Goal: Information Seeking & Learning: Learn about a topic

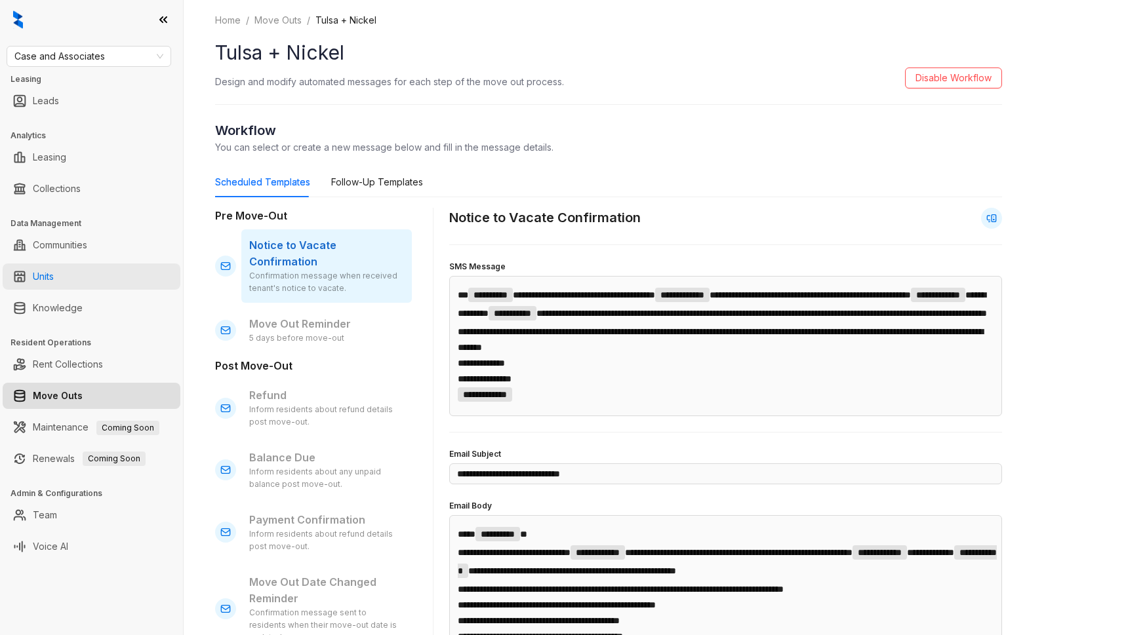
click at [54, 287] on link "Units" at bounding box center [43, 277] width 21 height 26
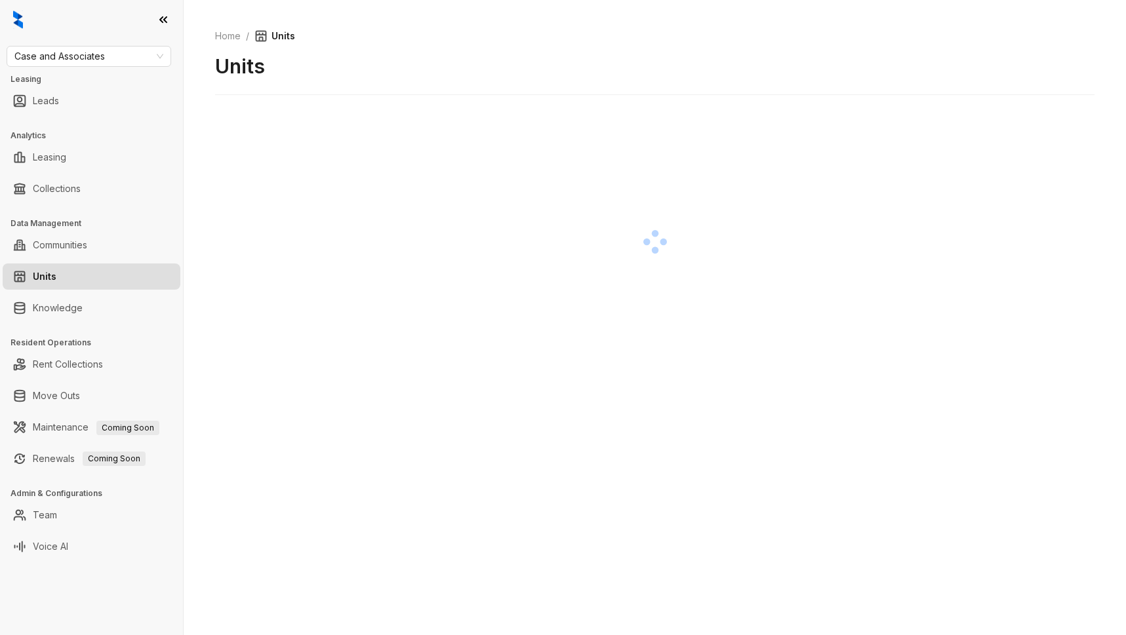
click at [49, 313] on link "Knowledge" at bounding box center [58, 308] width 50 height 26
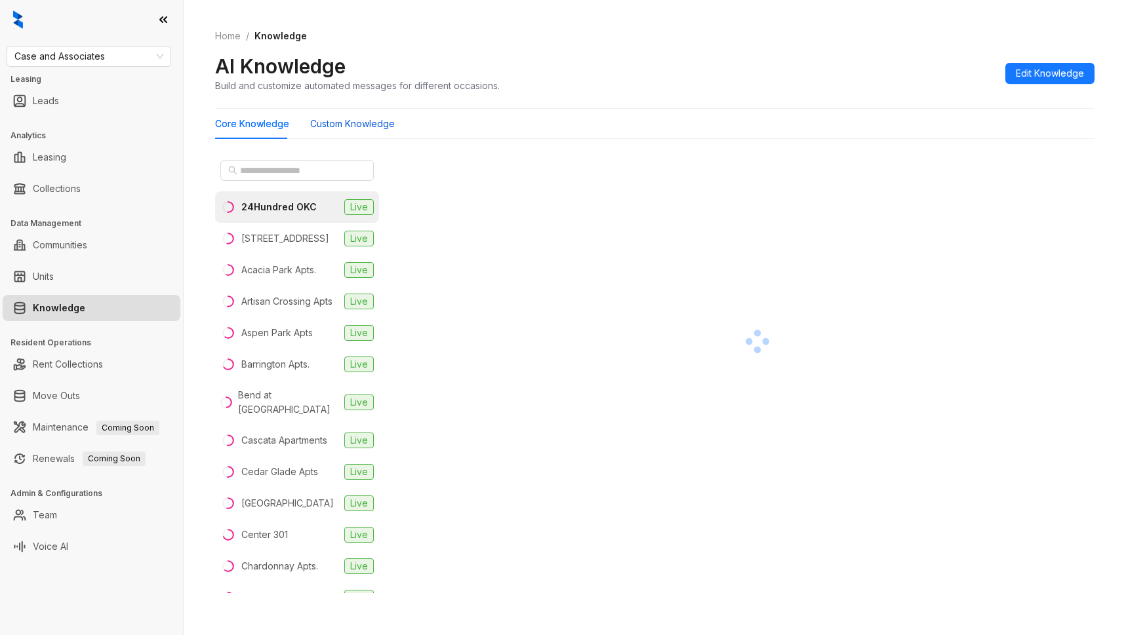
click at [340, 125] on Knowledge "Custom Knowledge" at bounding box center [352, 124] width 85 height 14
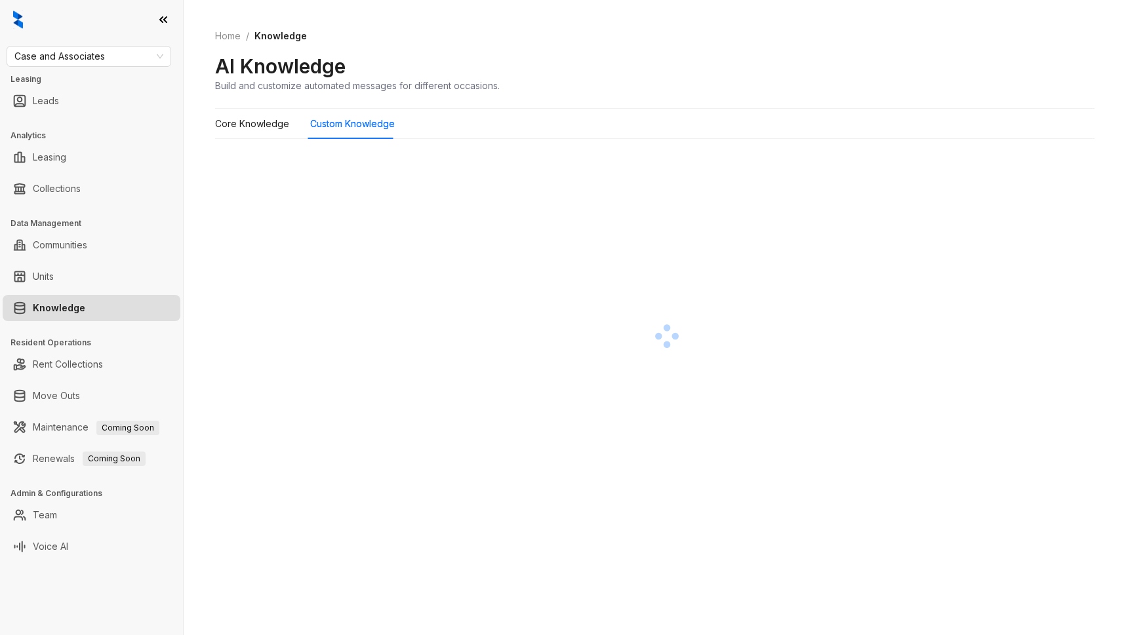
click at [690, 110] on div "Core Knowledge Custom Knowledge" at bounding box center [654, 124] width 879 height 30
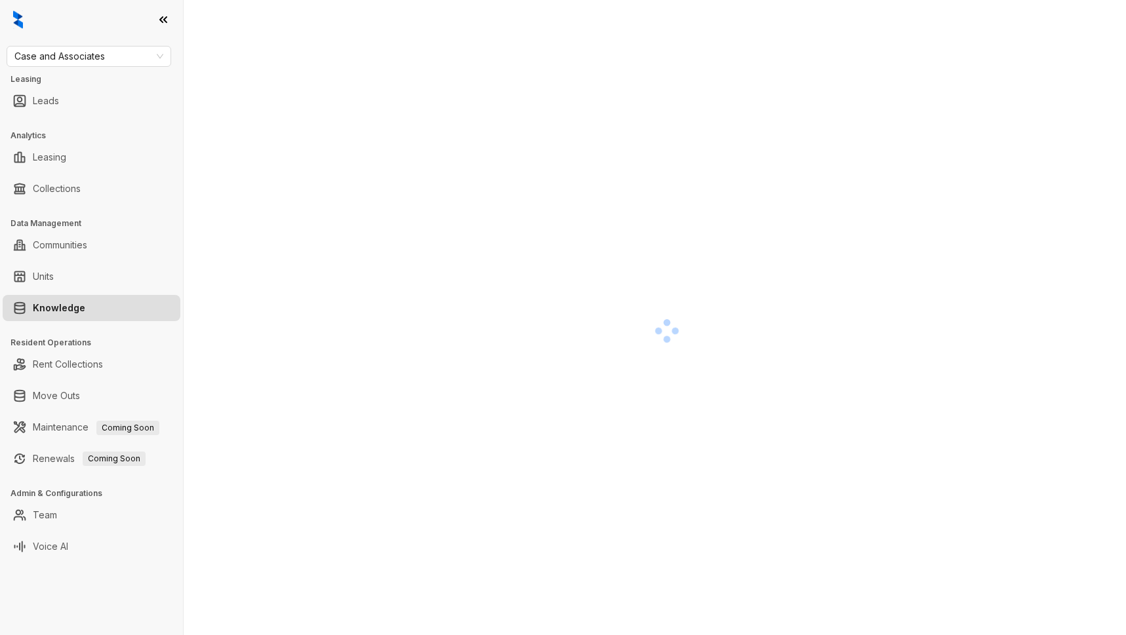
click at [85, 306] on link "Knowledge" at bounding box center [59, 308] width 52 height 26
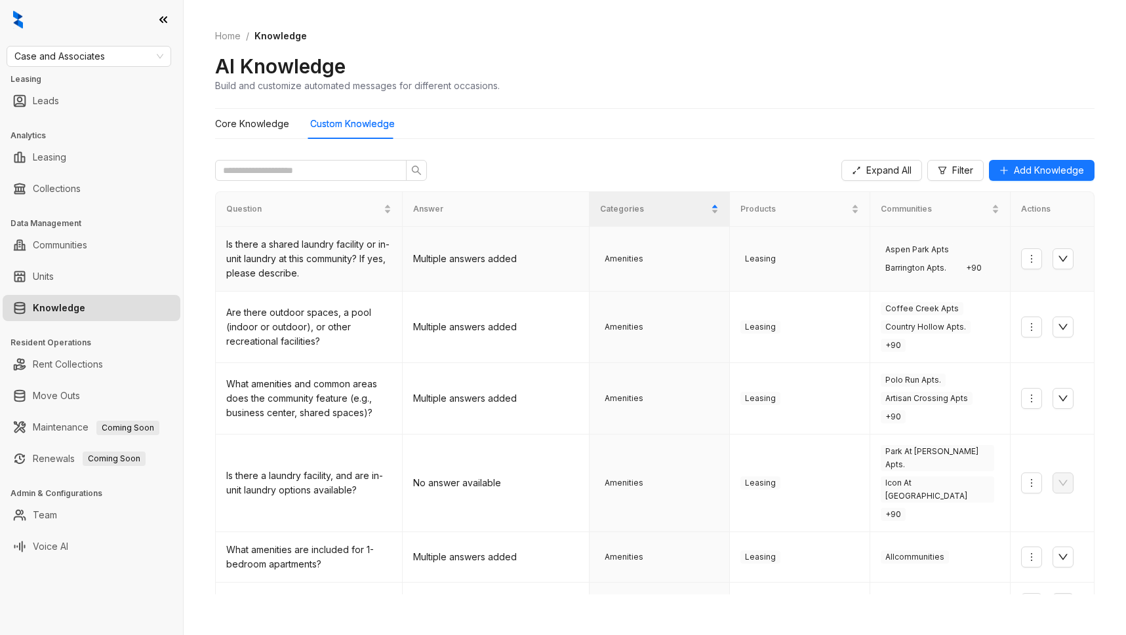
click at [336, 254] on div "Is there a shared laundry facility or in-unit laundry at this community? If yes…" at bounding box center [308, 258] width 165 height 43
click at [462, 254] on td "Multiple answers added" at bounding box center [496, 259] width 187 height 65
click at [436, 264] on td "Multiple answers added" at bounding box center [496, 259] width 187 height 65
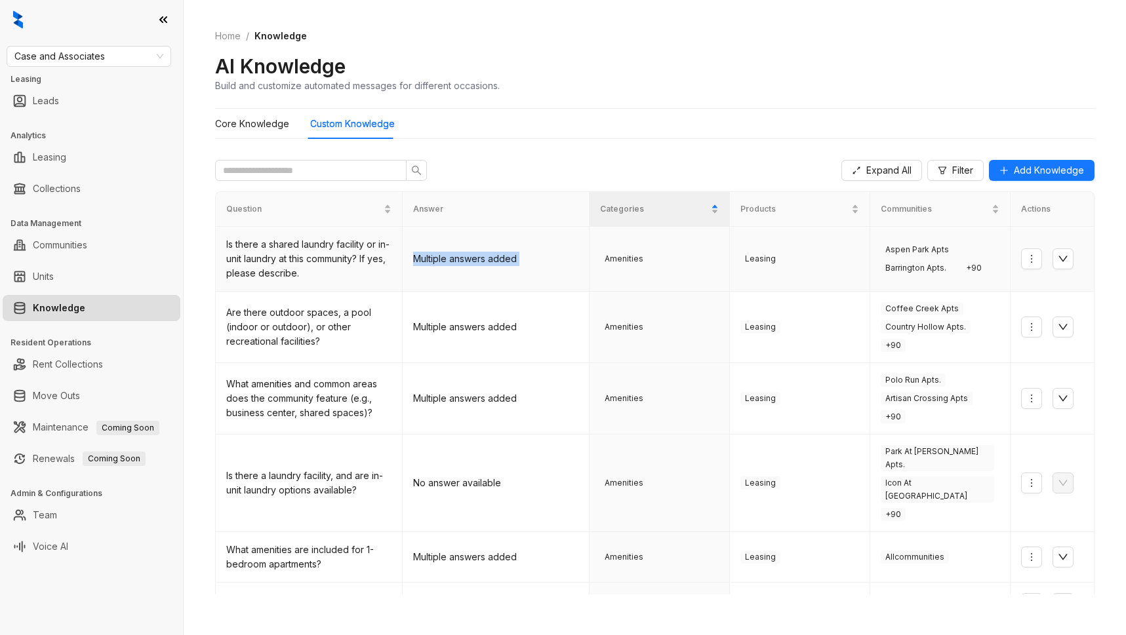
click at [436, 264] on td "Multiple answers added" at bounding box center [496, 259] width 187 height 65
click at [553, 265] on td "Multiple answers added" at bounding box center [496, 259] width 187 height 65
click at [866, 172] on span "Expand All" at bounding box center [888, 170] width 45 height 14
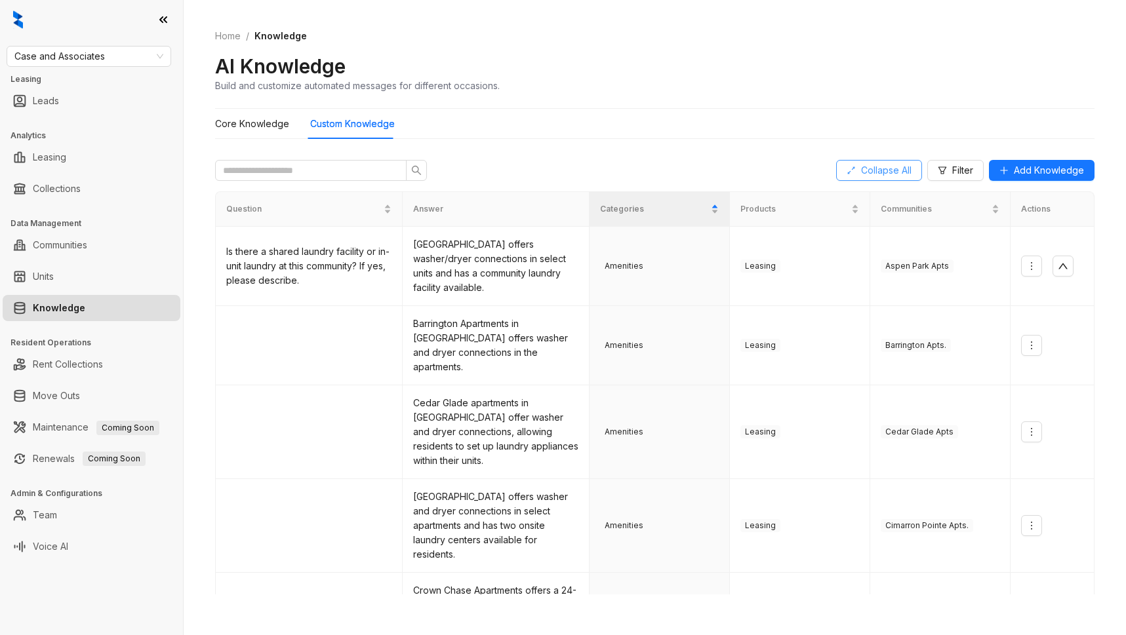
click at [861, 172] on span "Collapse All" at bounding box center [886, 170] width 50 height 14
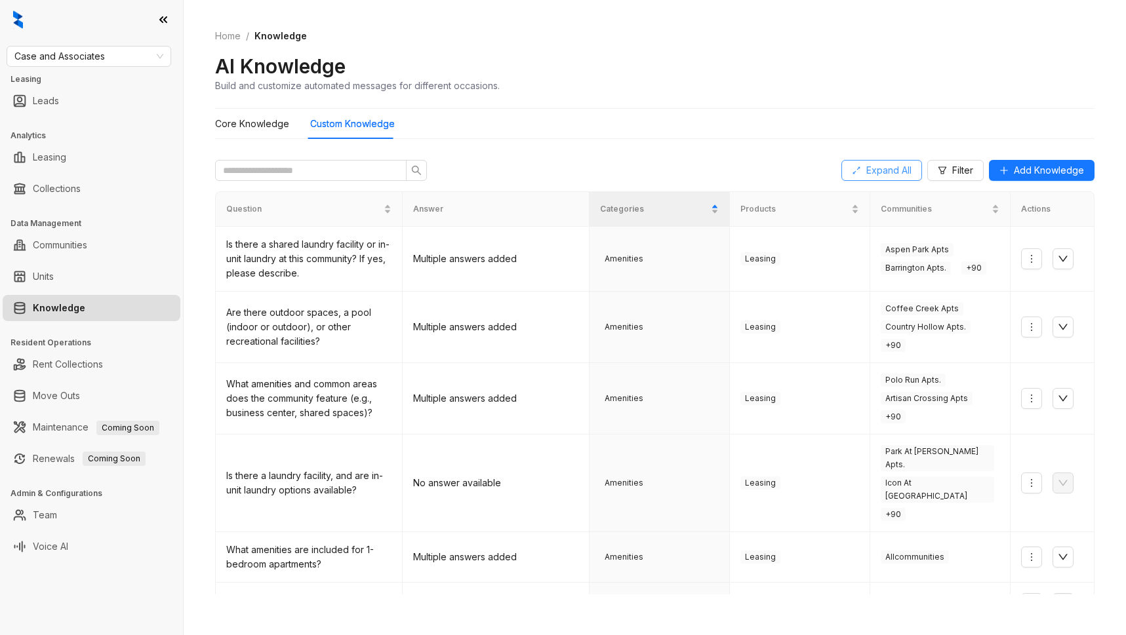
click at [866, 172] on span "Expand All" at bounding box center [888, 170] width 45 height 14
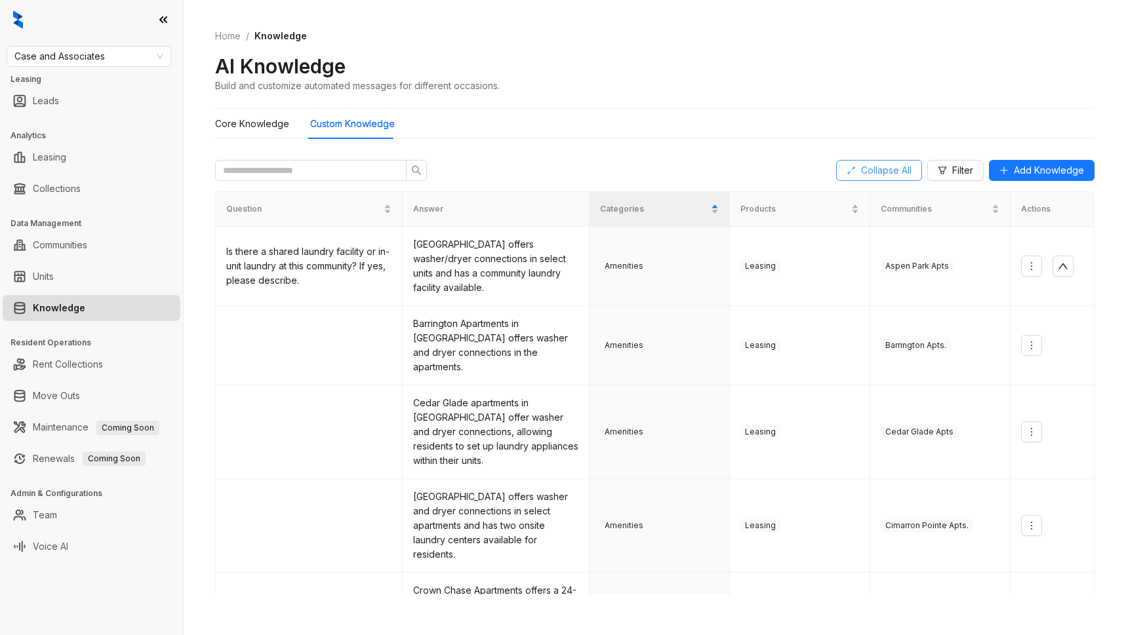
click at [861, 172] on span "Collapse All" at bounding box center [886, 170] width 50 height 14
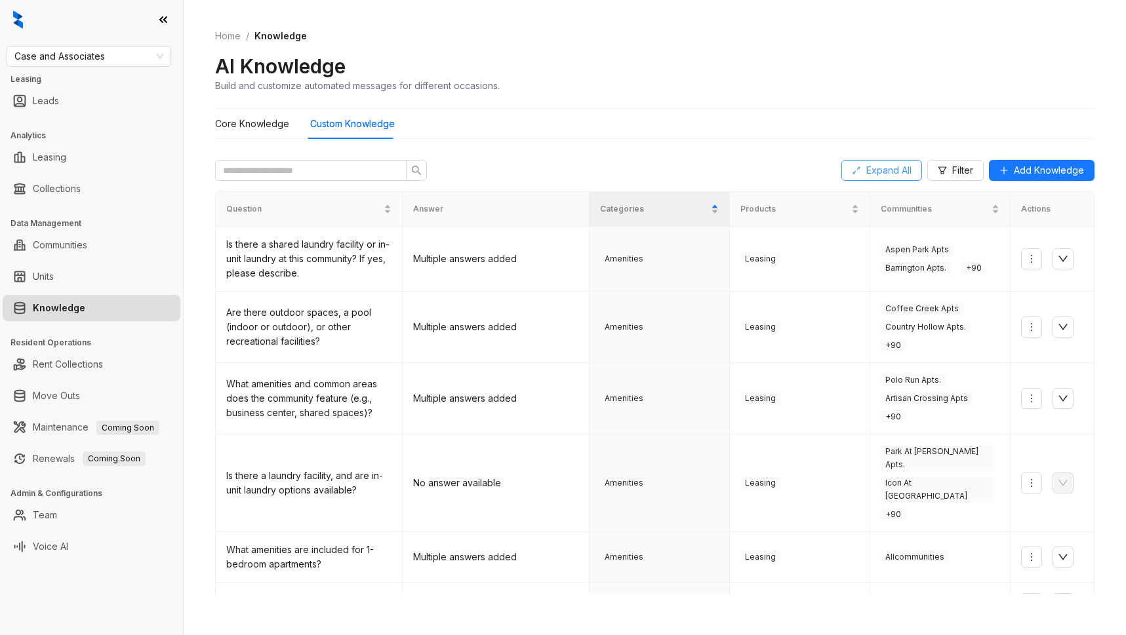
click at [866, 172] on span "Expand All" at bounding box center [888, 170] width 45 height 14
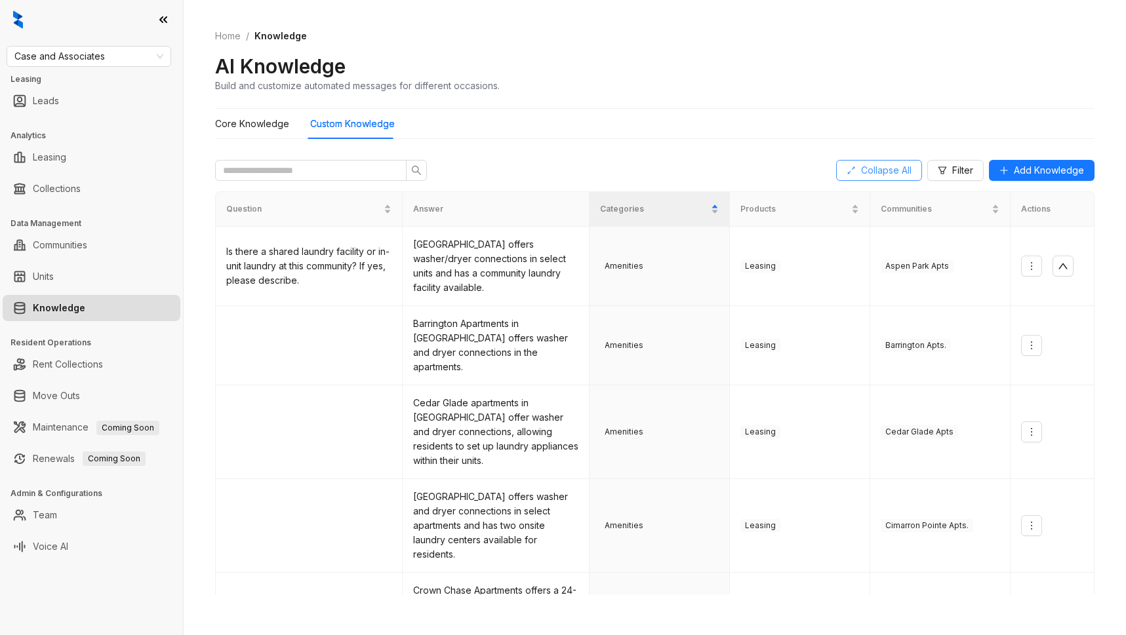
click at [876, 169] on span "Collapse All" at bounding box center [886, 170] width 50 height 14
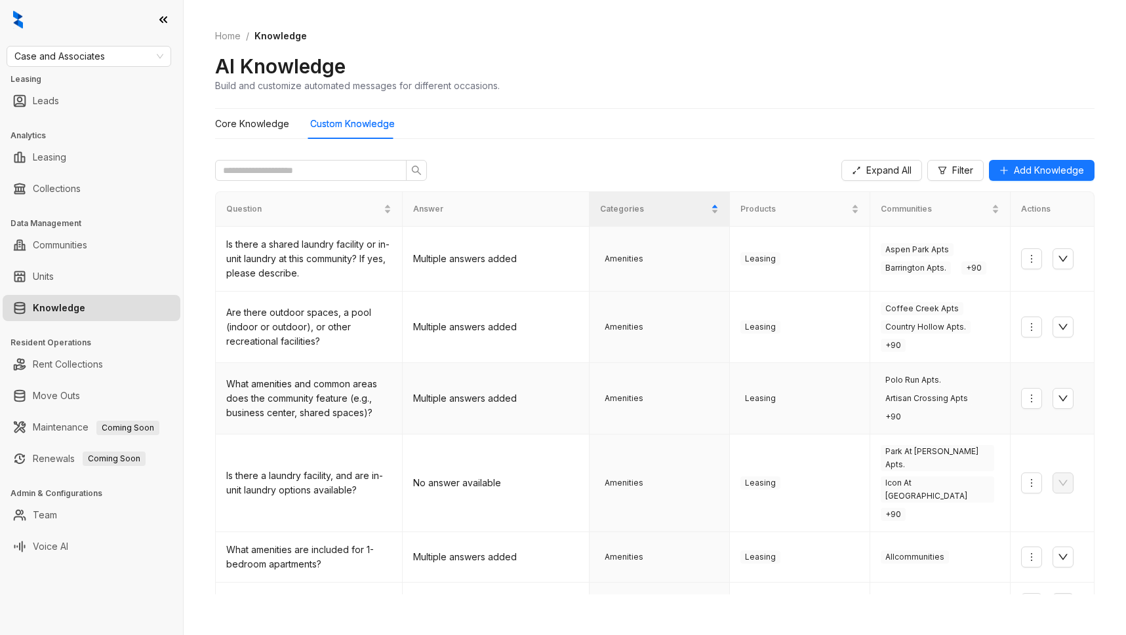
scroll to position [222, 0]
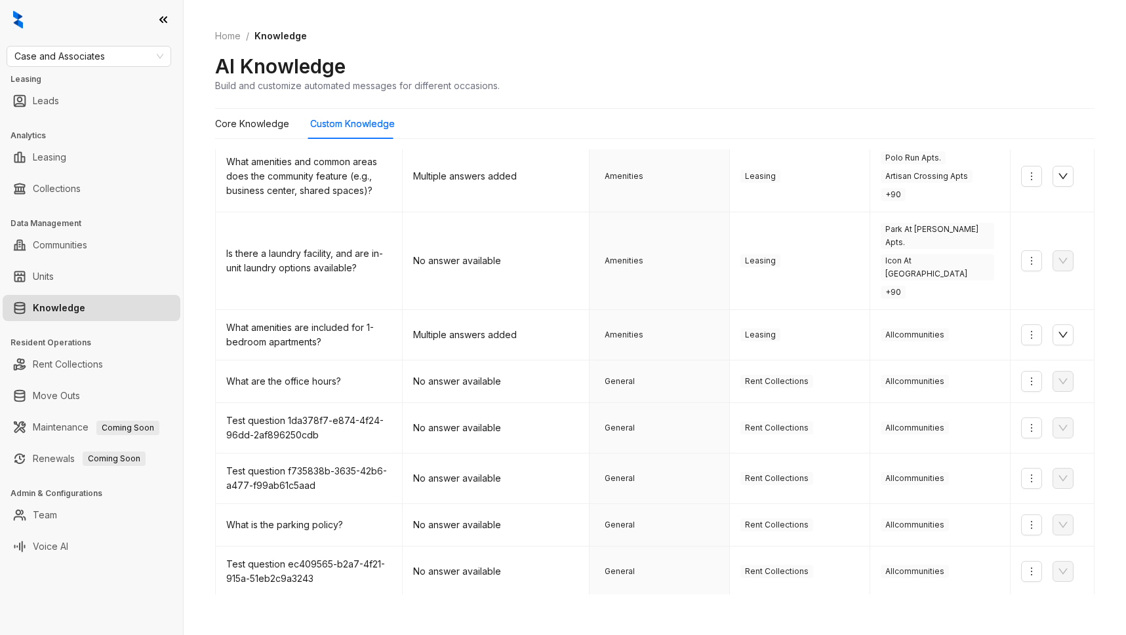
click at [841, 608] on link "2" at bounding box center [848, 618] width 20 height 20
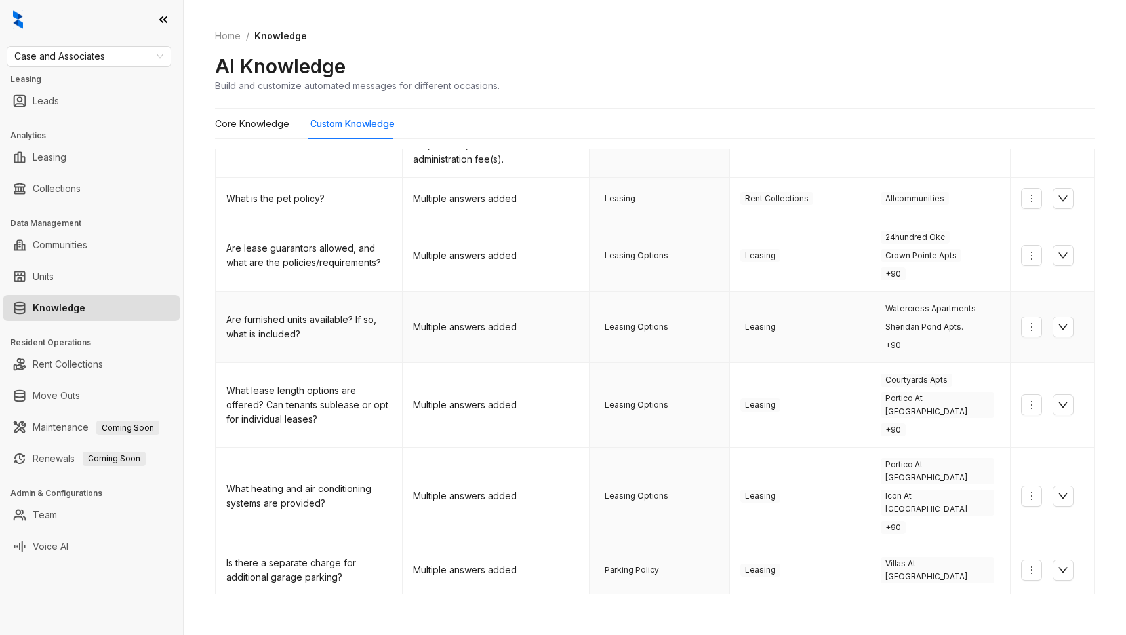
scroll to position [0, 0]
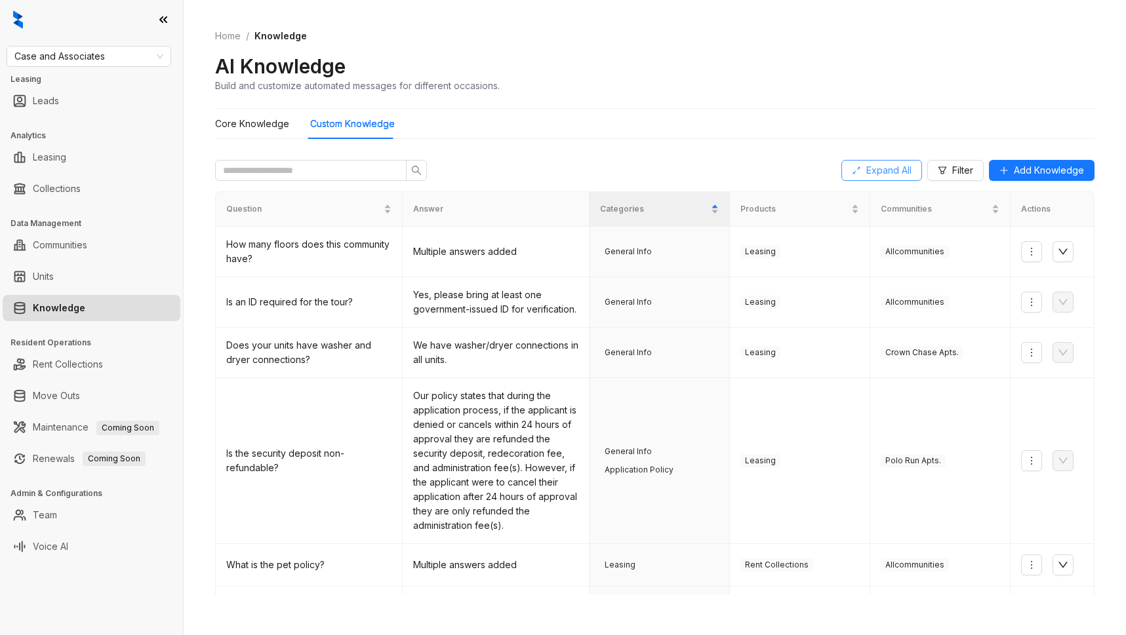
click at [885, 165] on span "Expand All" at bounding box center [888, 170] width 45 height 14
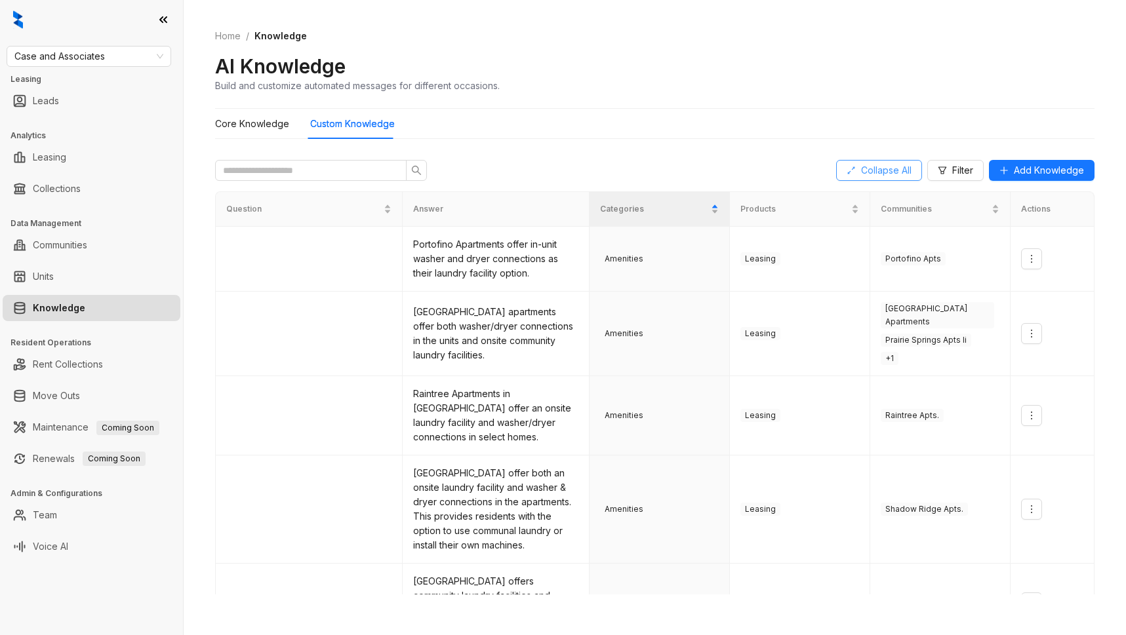
click at [869, 173] on span "Collapse All" at bounding box center [886, 170] width 50 height 14
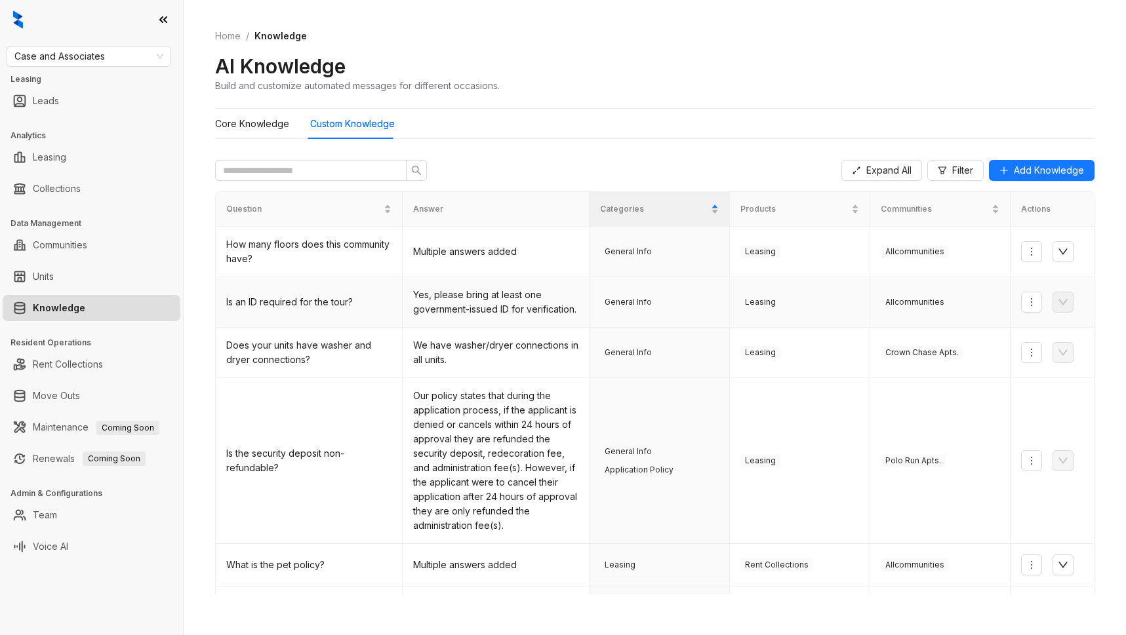
scroll to position [367, 0]
